Goal: Information Seeking & Learning: Learn about a topic

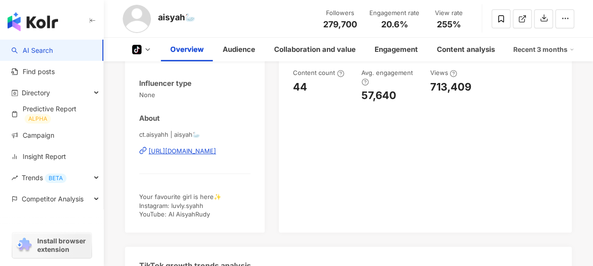
scroll to position [69, 0]
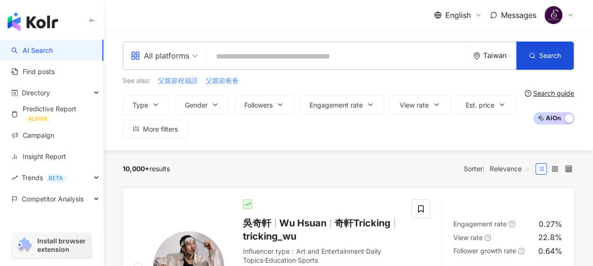
click at [511, 55] on div "Taiwan" at bounding box center [499, 55] width 33 height 8
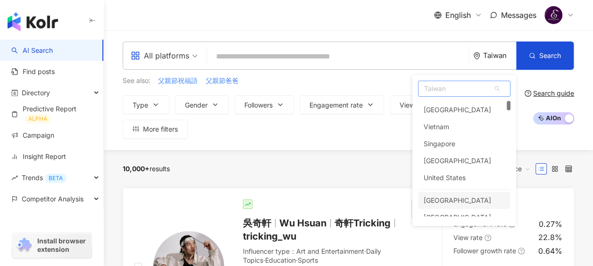
scroll to position [23, 0]
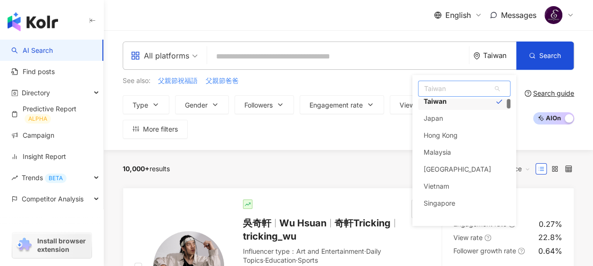
click at [508, 101] on div at bounding box center [508, 103] width 4 height 9
click at [464, 155] on div "Malaysia" at bounding box center [464, 152] width 92 height 17
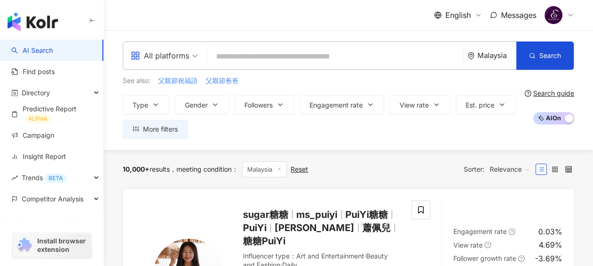
click at [499, 63] on div "Malaysia" at bounding box center [491, 55] width 49 height 27
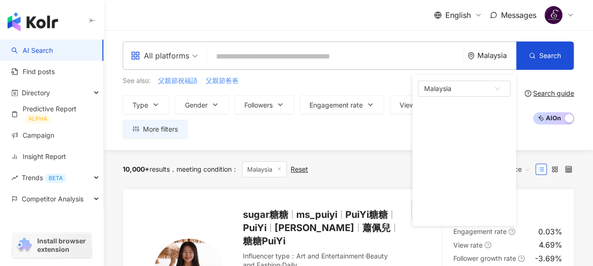
click at [251, 65] on input "search" at bounding box center [335, 57] width 248 height 18
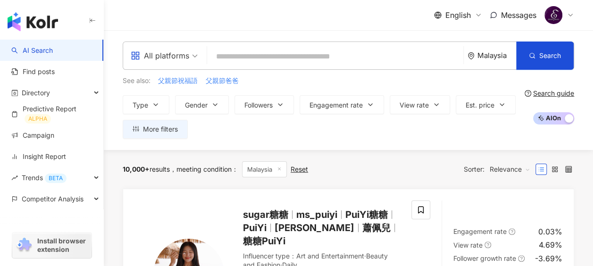
click at [253, 63] on input "search" at bounding box center [335, 57] width 248 height 18
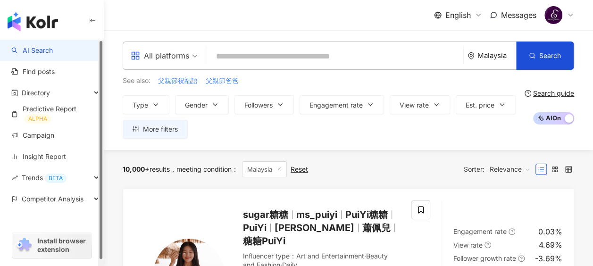
scroll to position [6, 0]
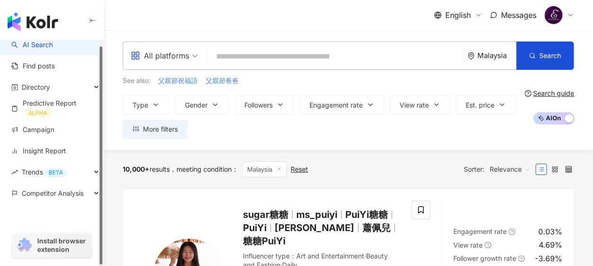
drag, startPoint x: 100, startPoint y: 73, endPoint x: 94, endPoint y: 132, distance: 59.2
click at [99, 132] on div "button" at bounding box center [100, 156] width 3 height 218
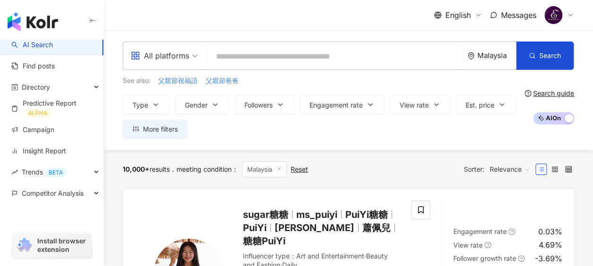
paste input "**********"
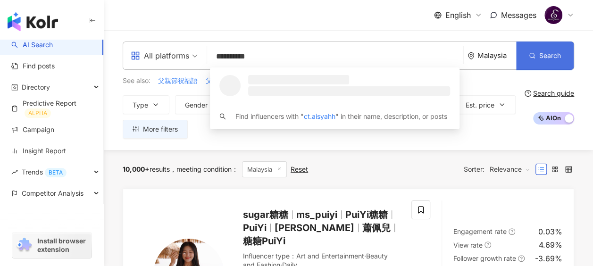
type input "**********"
click at [568, 65] on button "Search" at bounding box center [545, 55] width 58 height 28
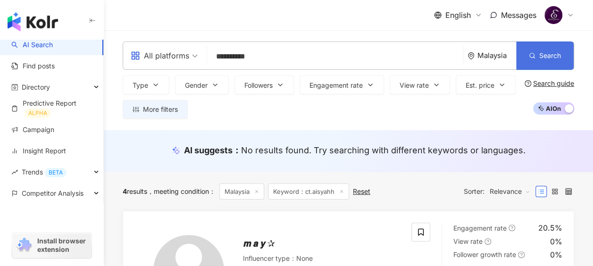
click at [549, 63] on button "Search" at bounding box center [545, 55] width 58 height 28
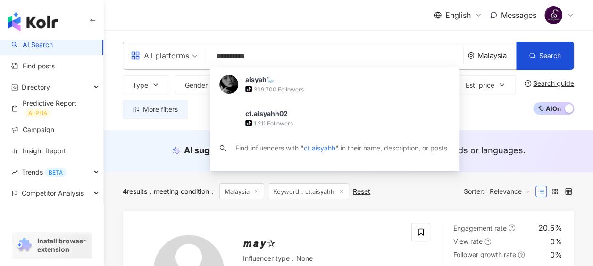
drag, startPoint x: 292, startPoint y: 62, endPoint x: 139, endPoint y: 61, distance: 152.8
click at [139, 61] on div "**********" at bounding box center [348, 55] width 451 height 28
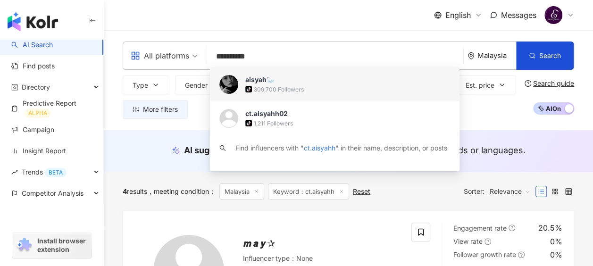
click at [234, 80] on img at bounding box center [228, 84] width 19 height 19
